Goal: Information Seeking & Learning: Compare options

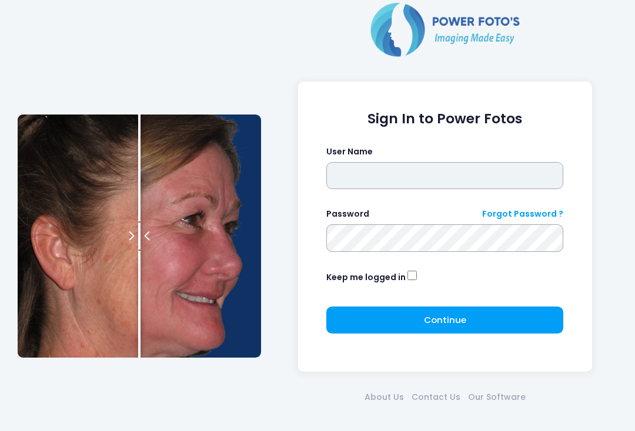
click at [466, 163] on input "text" at bounding box center [444, 175] width 237 height 27
type input "**********"
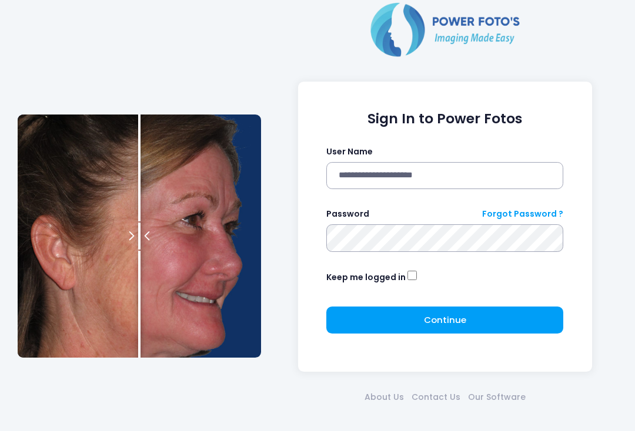
click button "submit" at bounding box center [0, 0] width 0 height 0
click at [459, 320] on span "Continue" at bounding box center [445, 320] width 42 height 12
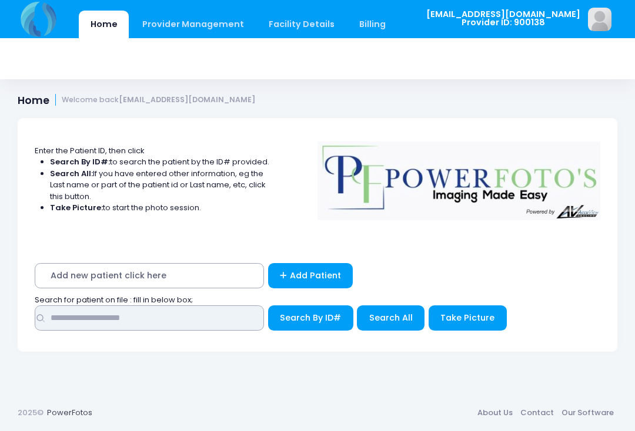
click at [126, 321] on input "text" at bounding box center [149, 318] width 229 height 25
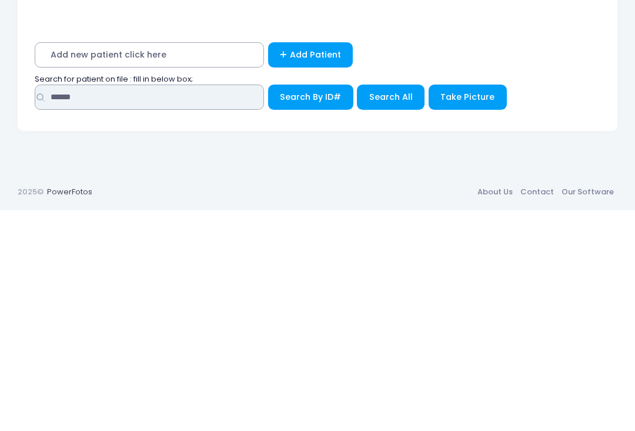
type input "******"
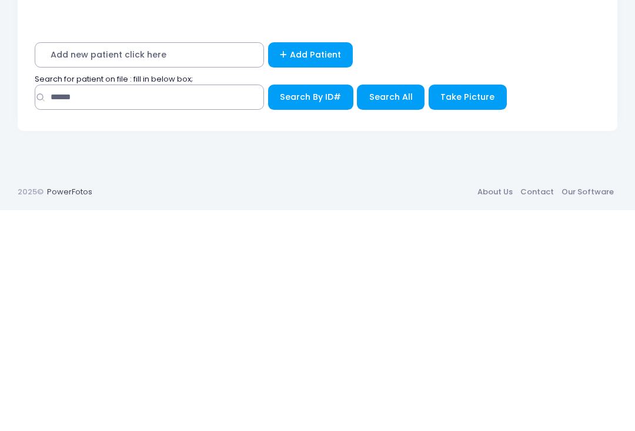
click at [396, 312] on span "Search All" at bounding box center [390, 318] width 43 height 12
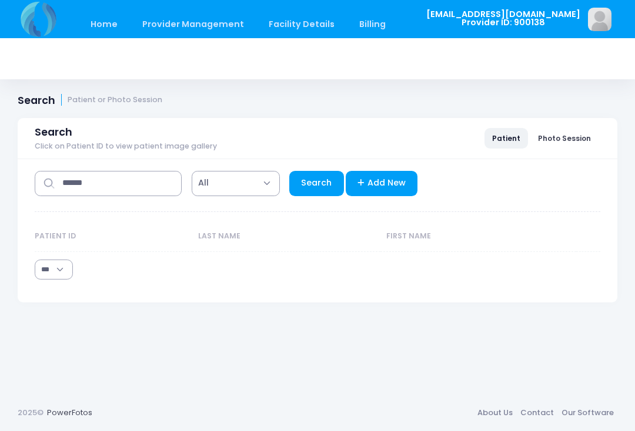
select select "***"
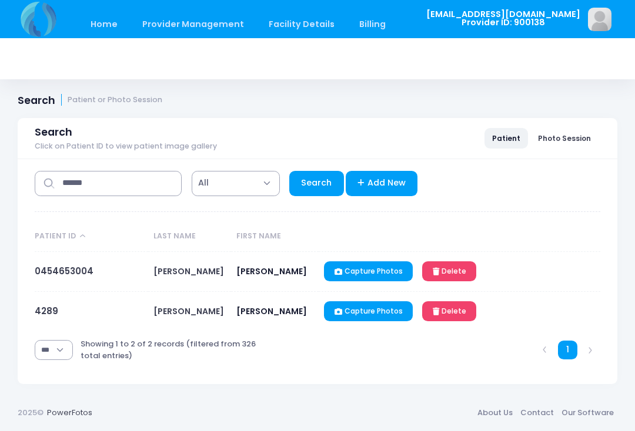
click at [76, 273] on link "0454653004" at bounding box center [64, 271] width 59 height 12
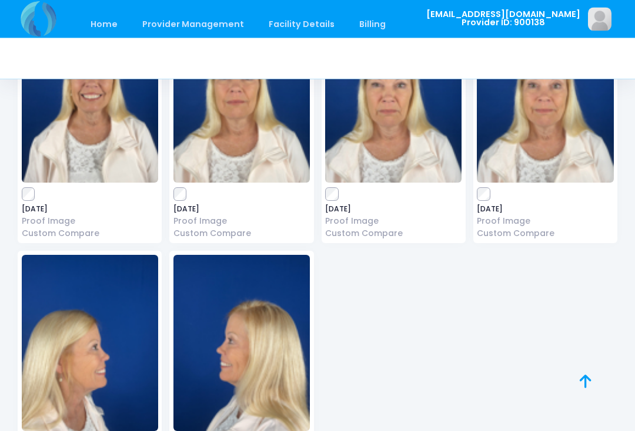
scroll to position [678, 0]
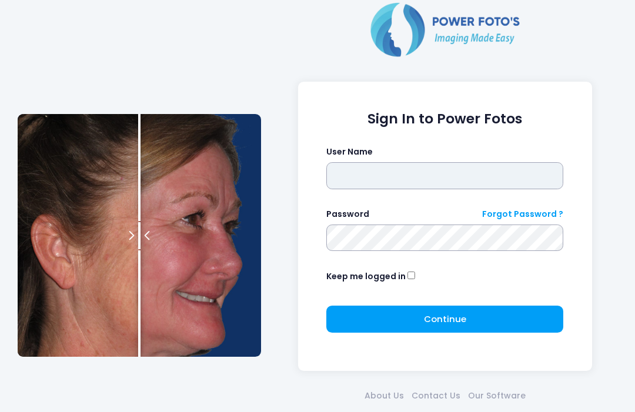
type input "**********"
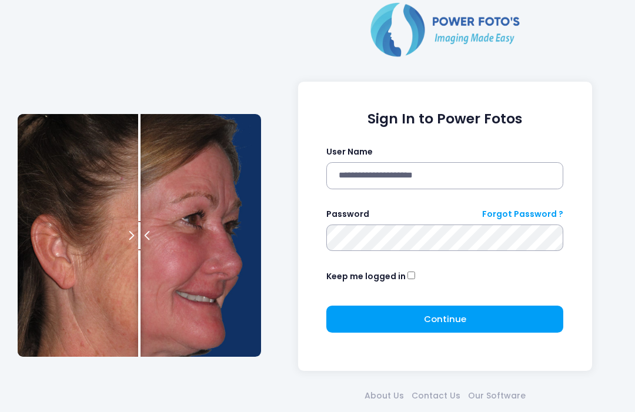
click button "submit" at bounding box center [0, 0] width 0 height 0
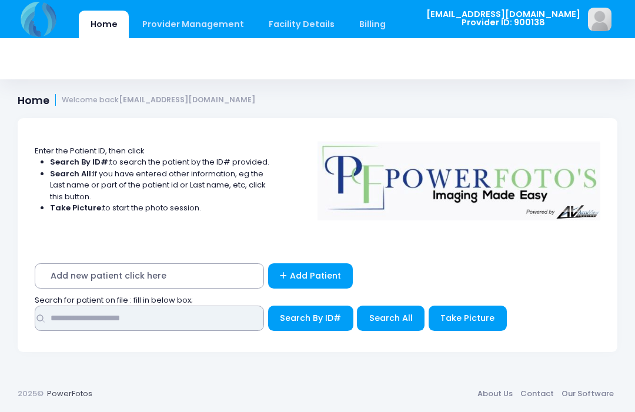
click at [222, 317] on input "text" at bounding box center [149, 318] width 229 height 25
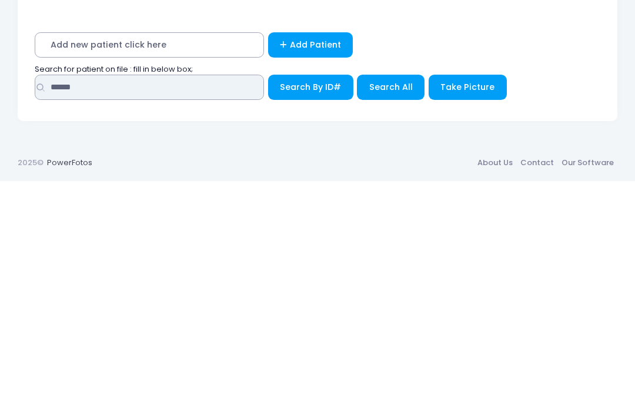
type input "******"
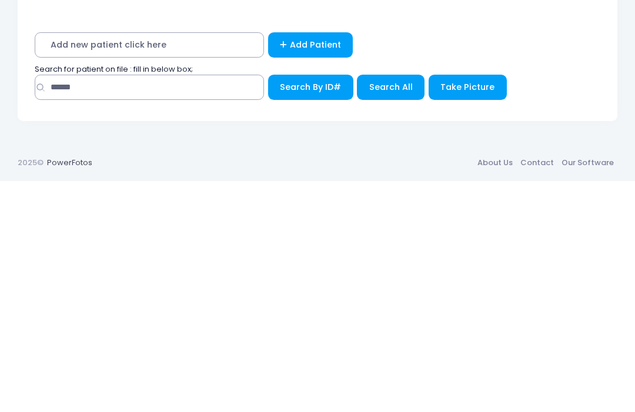
click at [386, 312] on span "Search All" at bounding box center [390, 318] width 43 height 12
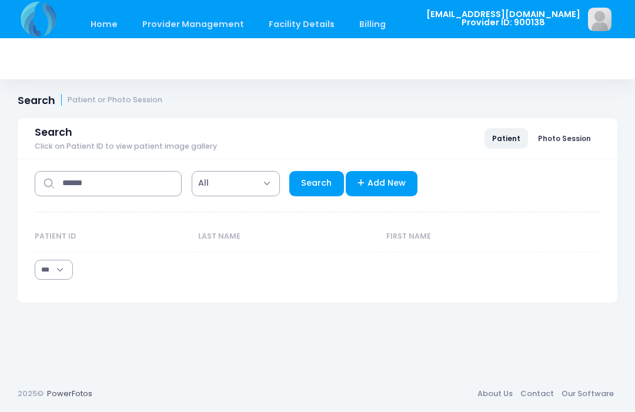
select select "***"
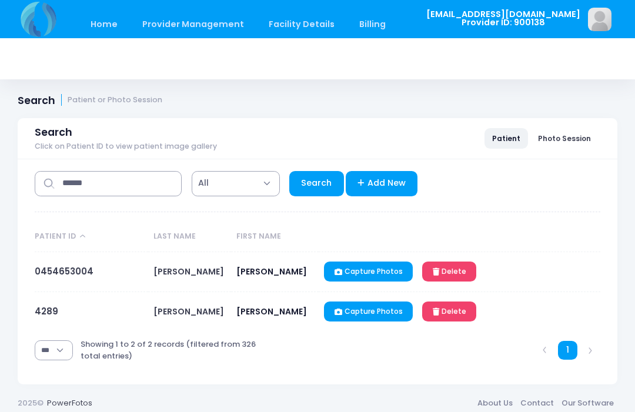
click at [72, 271] on link "0454653004" at bounding box center [64, 271] width 59 height 12
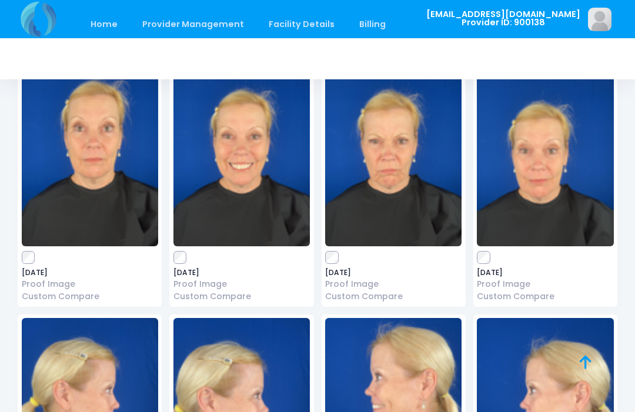
scroll to position [31, 0]
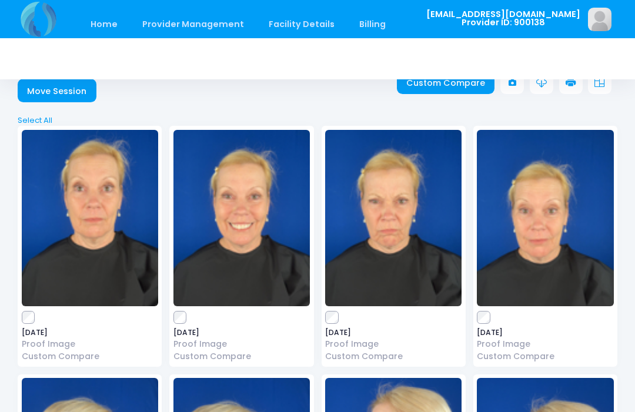
click at [190, 313] on label at bounding box center [241, 317] width 136 height 12
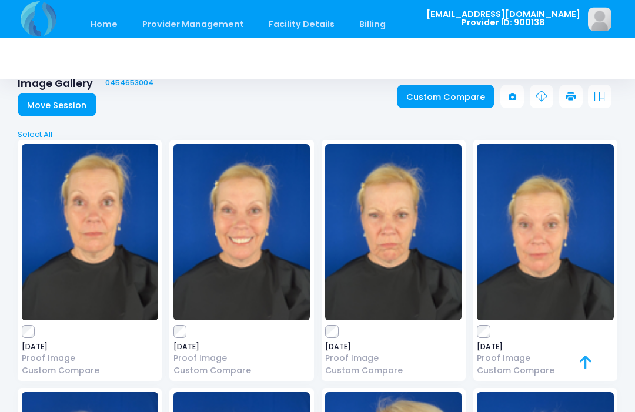
scroll to position [0, 0]
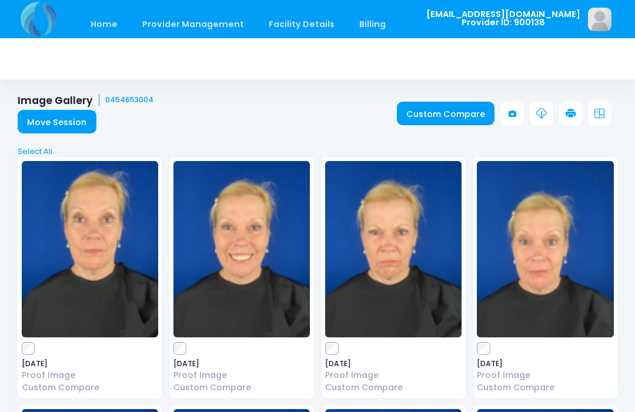
click at [462, 116] on link "Custom Compare" at bounding box center [446, 114] width 98 height 24
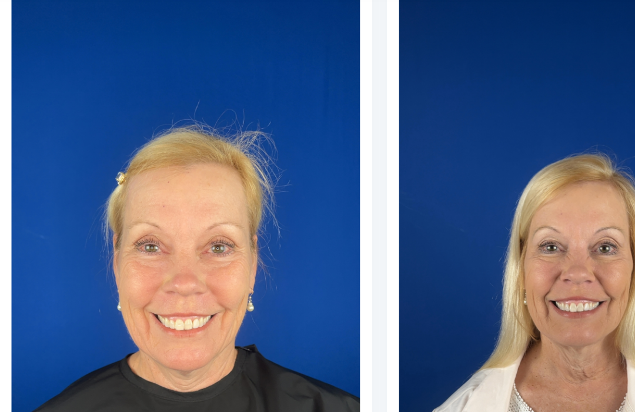
scroll to position [132, 0]
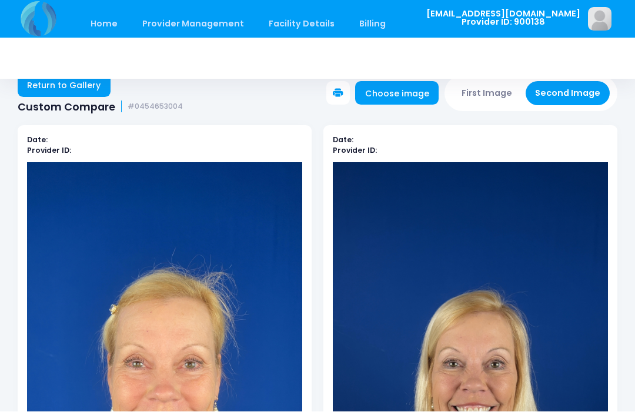
click at [484, 89] on button "First Image" at bounding box center [487, 94] width 70 height 24
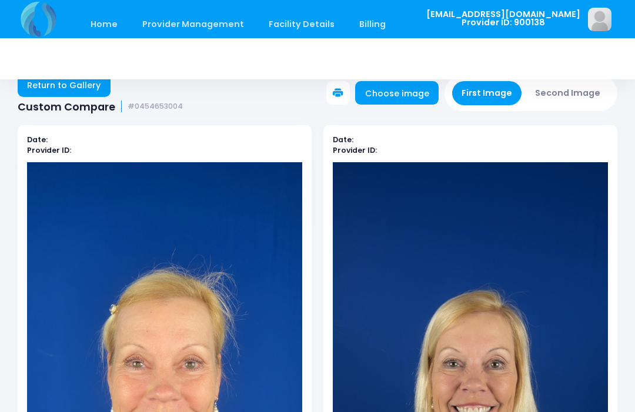
click at [408, 98] on link "Choose image" at bounding box center [396, 93] width 83 height 24
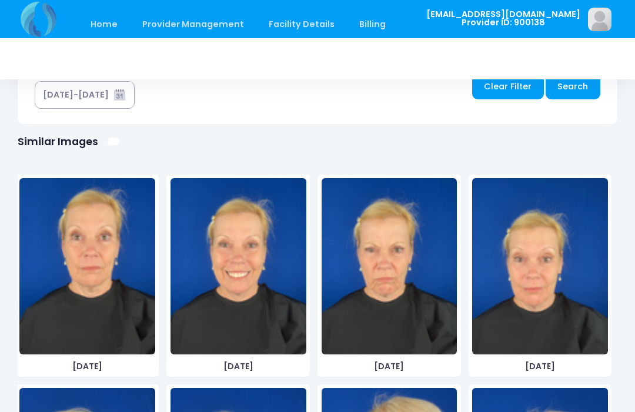
scroll to position [705, 0]
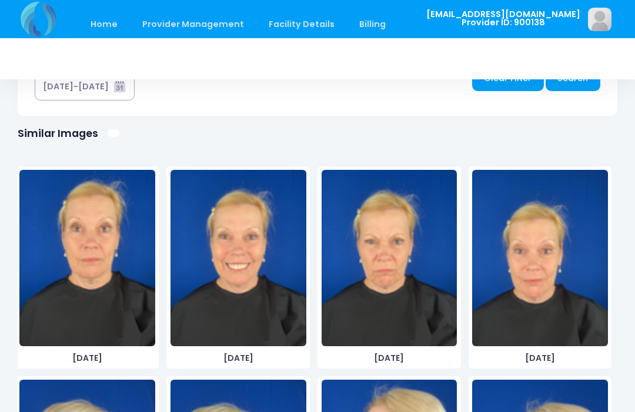
click at [85, 284] on img at bounding box center [87, 258] width 136 height 176
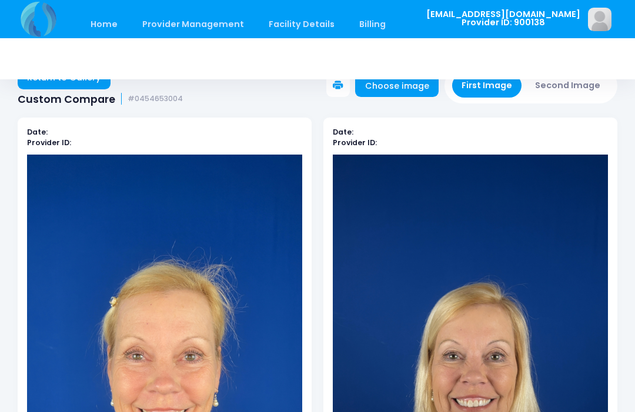
scroll to position [0, 0]
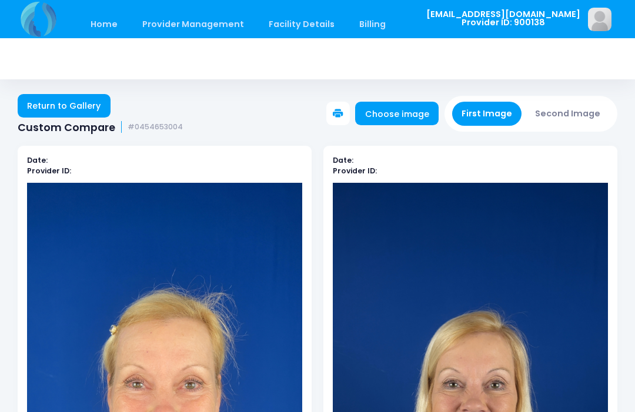
click at [410, 118] on link "Choose image" at bounding box center [396, 114] width 83 height 24
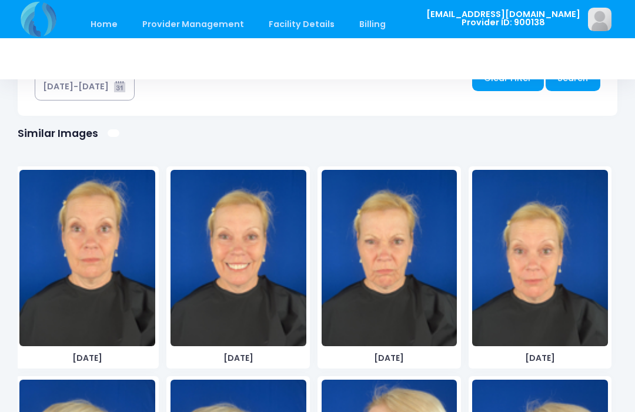
click at [79, 260] on img at bounding box center [87, 258] width 136 height 176
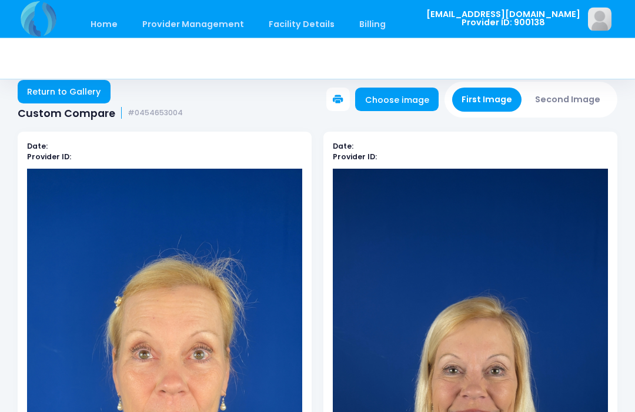
scroll to position [14, 0]
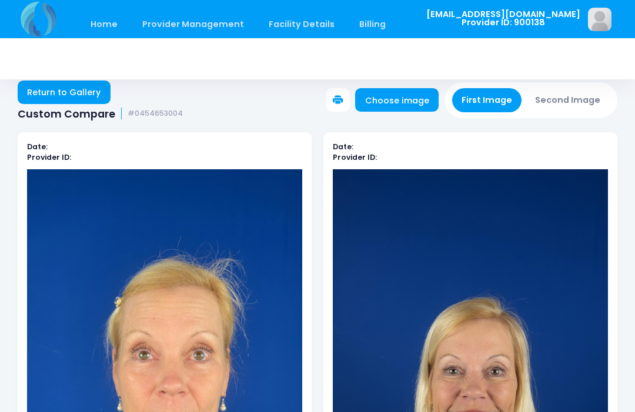
click at [573, 100] on button "Second Image" at bounding box center [567, 100] width 85 height 24
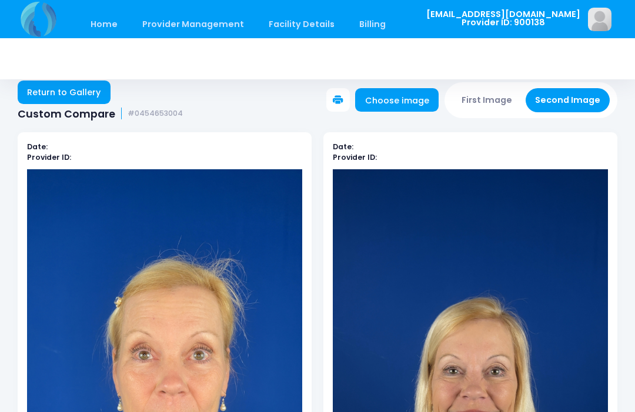
click at [409, 107] on link "Choose image" at bounding box center [396, 100] width 83 height 24
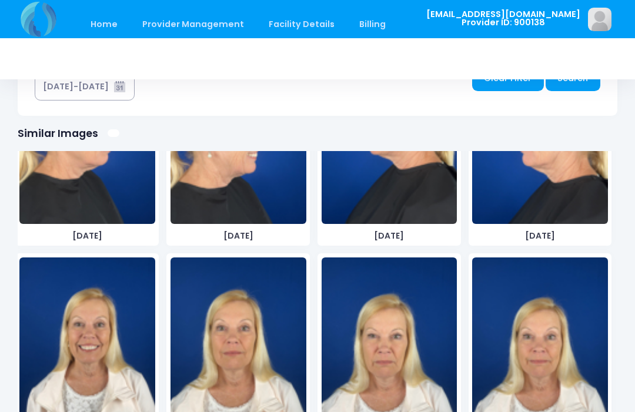
scroll to position [371, 0]
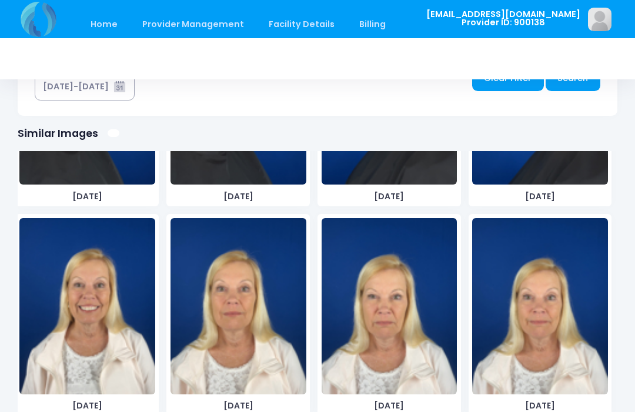
click at [233, 318] on img at bounding box center [238, 306] width 136 height 176
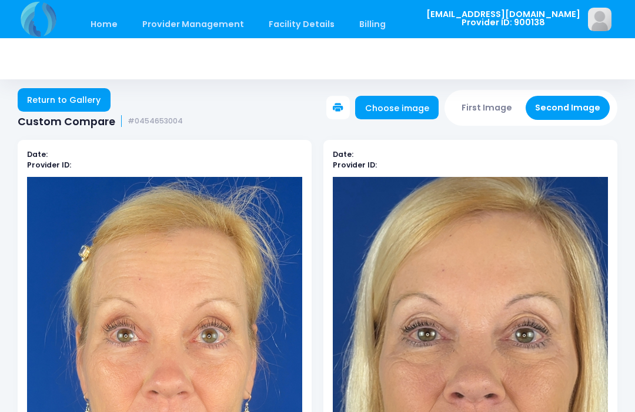
scroll to position [0, 0]
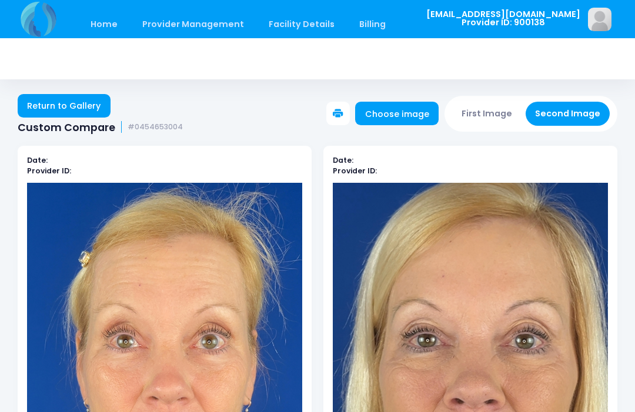
click at [485, 118] on button "First Image" at bounding box center [487, 114] width 70 height 24
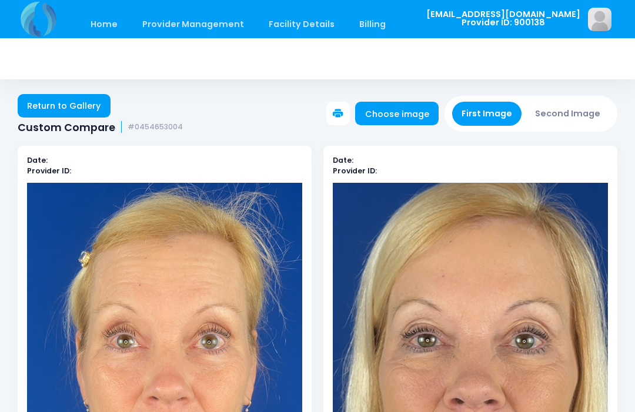
click at [414, 115] on link "Choose image" at bounding box center [396, 114] width 83 height 24
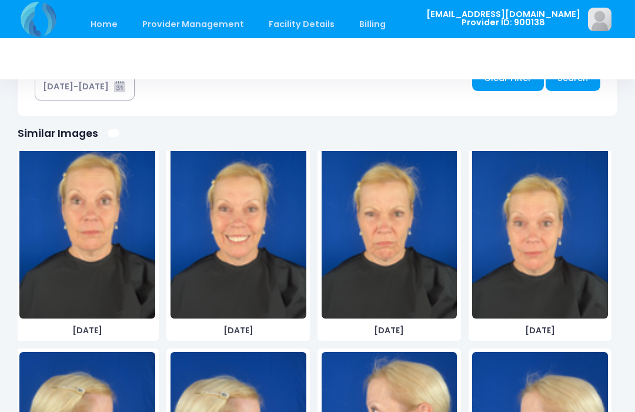
scroll to position [25, 0]
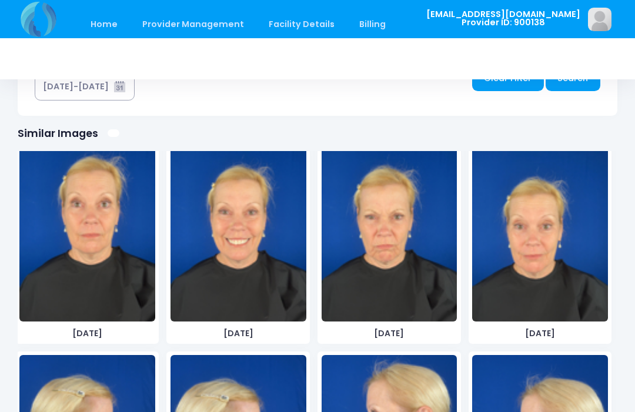
click at [71, 249] on img at bounding box center [87, 233] width 136 height 176
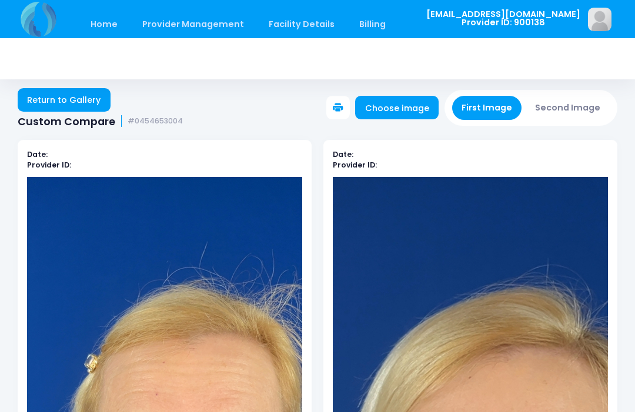
scroll to position [8, 0]
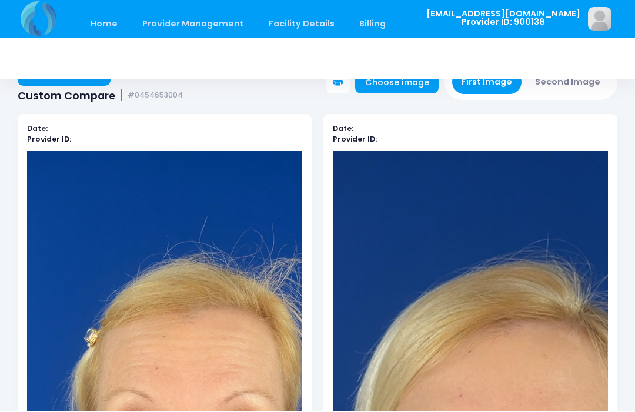
click at [489, 76] on div at bounding box center [317, 58] width 599 height 41
click at [403, 83] on link "Choose image" at bounding box center [396, 83] width 83 height 24
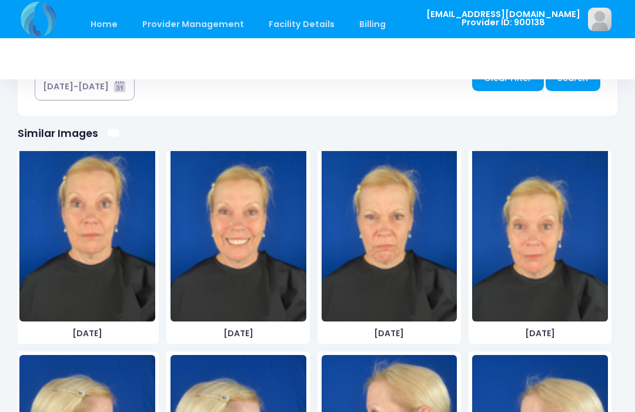
click at [246, 266] on img at bounding box center [238, 233] width 136 height 176
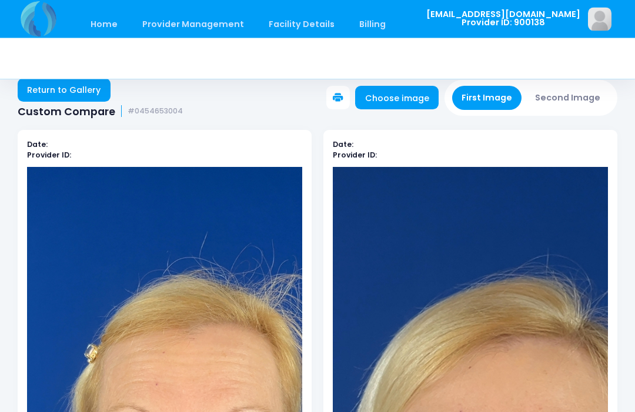
scroll to position [0, 0]
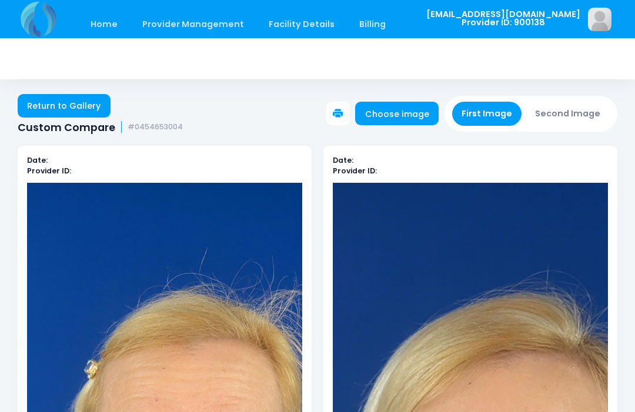
click at [485, 114] on button "First Image" at bounding box center [487, 114] width 70 height 24
click at [392, 116] on link "Choose image" at bounding box center [396, 114] width 83 height 24
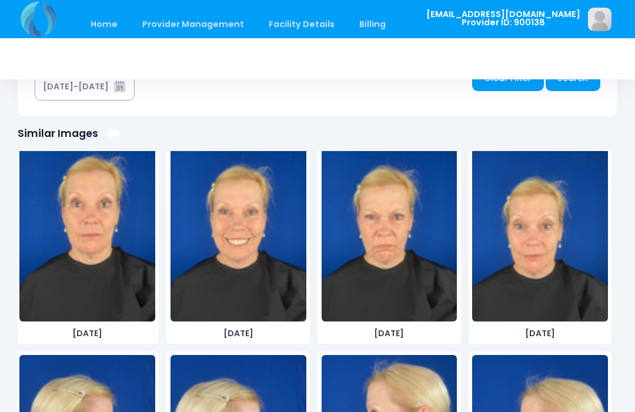
click at [249, 256] on img at bounding box center [238, 233] width 136 height 176
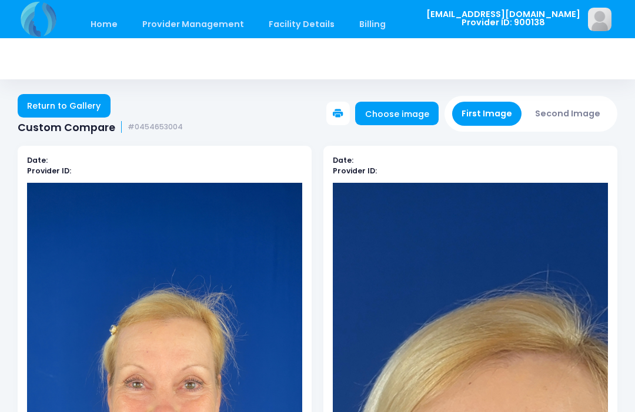
click at [557, 115] on button "Second Image" at bounding box center [567, 114] width 85 height 24
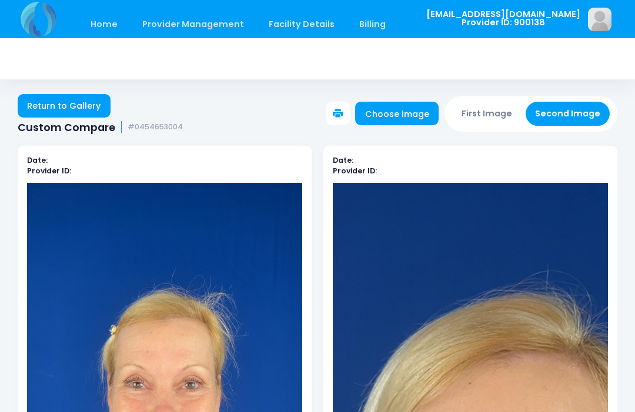
click at [400, 115] on link "Choose image" at bounding box center [396, 114] width 83 height 24
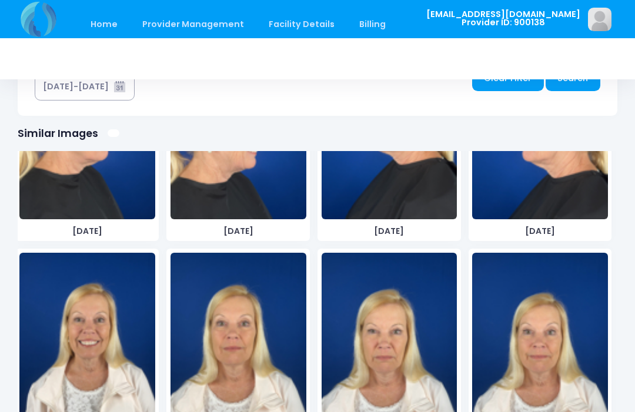
scroll to position [403, 0]
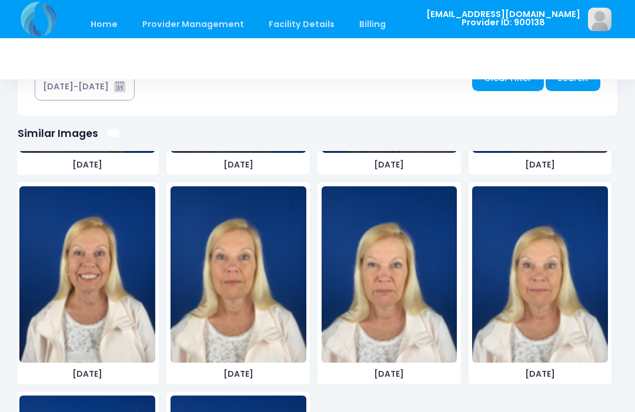
click at [107, 304] on img at bounding box center [87, 274] width 136 height 176
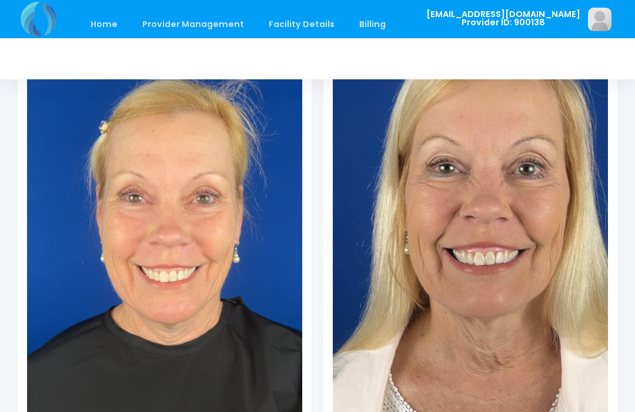
scroll to position [215, 0]
